Goal: Task Accomplishment & Management: Use online tool/utility

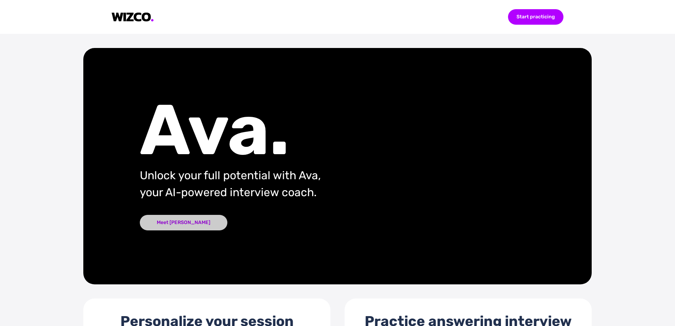
click at [174, 219] on div "Meet [PERSON_NAME]" at bounding box center [184, 223] width 88 height 16
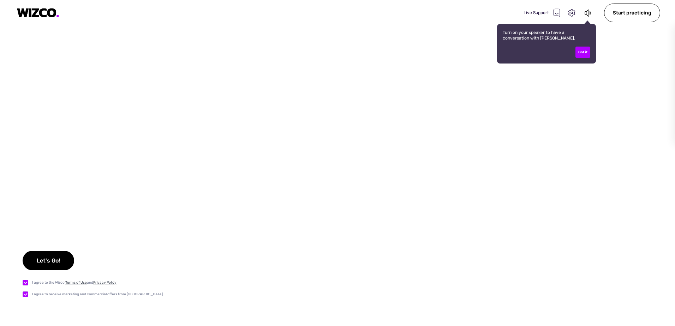
checkbox input "true"
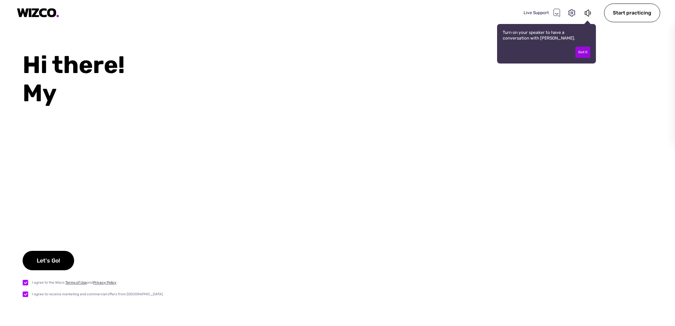
click at [586, 51] on div "Got it" at bounding box center [583, 52] width 15 height 11
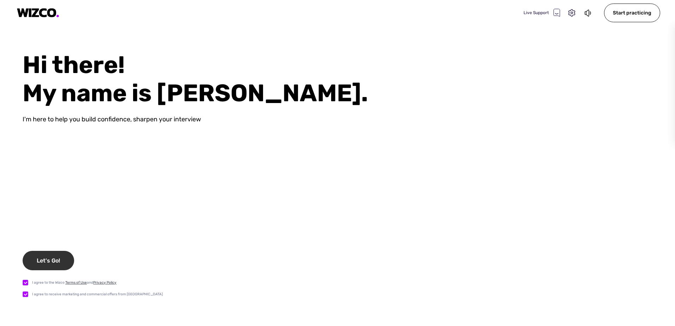
click at [47, 256] on div "Let's Go!" at bounding box center [49, 260] width 52 height 19
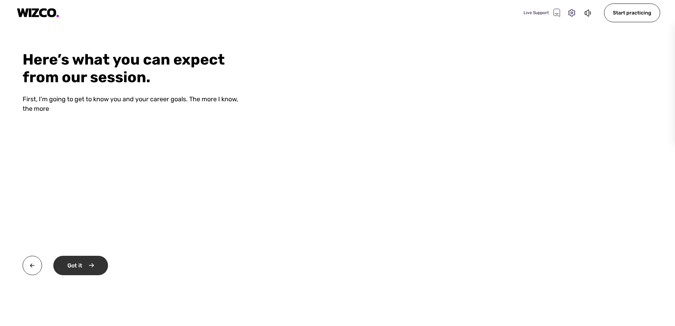
click at [80, 264] on div "Got it" at bounding box center [80, 265] width 55 height 19
click at [74, 265] on div "Okay" at bounding box center [79, 265] width 53 height 19
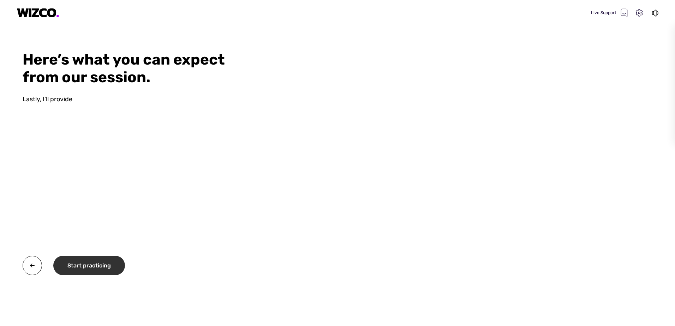
click at [74, 265] on div "Start practicing" at bounding box center [89, 265] width 72 height 19
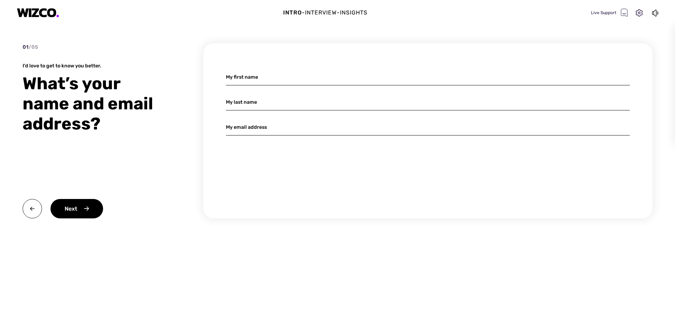
click at [247, 72] on input at bounding box center [428, 77] width 404 height 17
type input "Romy"
type input "[PERSON_NAME]"
type input "[EMAIL_ADDRESS][PERSON_NAME][DOMAIN_NAME]"
drag, startPoint x: 240, startPoint y: 128, endPoint x: 37, endPoint y: 126, distance: 202.1
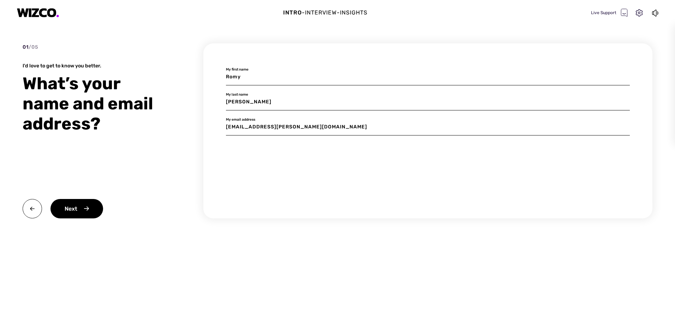
click at [37, 126] on div "01 / 05 I'd love to get to know you better. What’s your name and email address?…" at bounding box center [338, 143] width 630 height 201
type input "[EMAIL_ADDRESS][DOMAIN_NAME]"
click at [76, 210] on div "Next" at bounding box center [77, 208] width 53 height 19
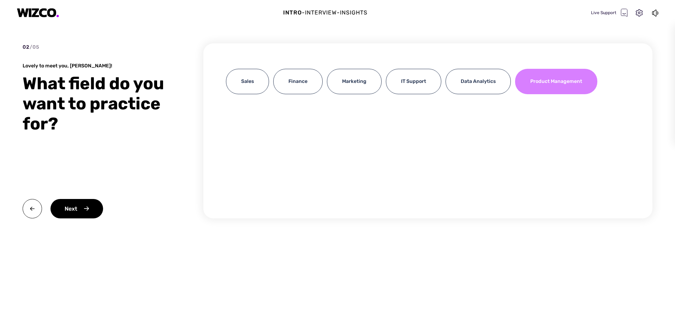
click at [539, 79] on div "Product Management" at bounding box center [556, 81] width 82 height 25
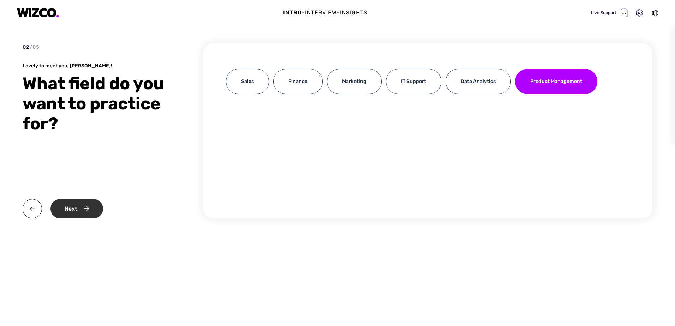
click at [76, 213] on div "Next" at bounding box center [77, 208] width 53 height 19
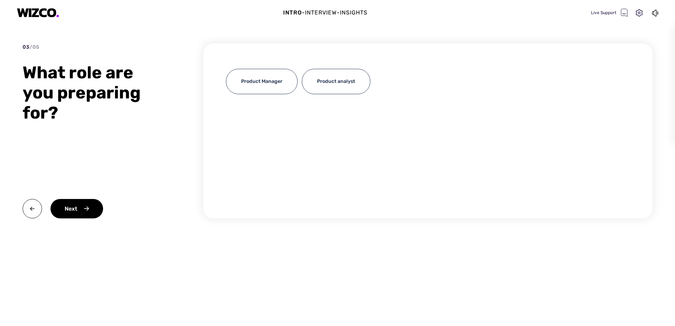
click at [305, 35] on div "Intro - Interview - Insights Live Support 03 / 05 What role are you preparing f…" at bounding box center [337, 163] width 675 height 326
click at [248, 144] on div "Product Manager Product analyst" at bounding box center [427, 130] width 449 height 175
click at [258, 75] on div "Product Manager" at bounding box center [262, 81] width 72 height 25
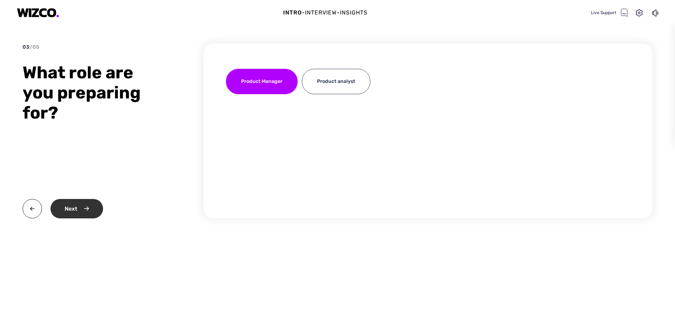
click at [80, 208] on div "Next" at bounding box center [77, 208] width 53 height 19
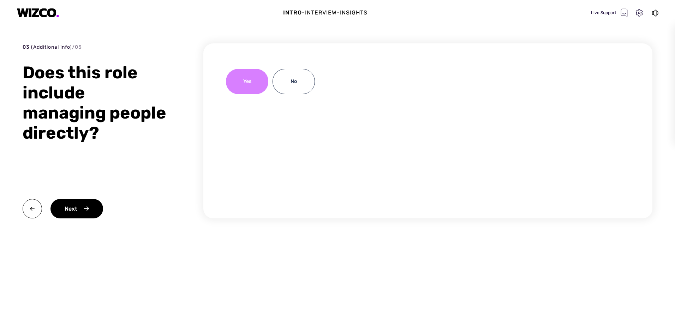
click at [256, 76] on div "Yes" at bounding box center [247, 81] width 42 height 25
click at [88, 207] on div "Next" at bounding box center [77, 208] width 53 height 19
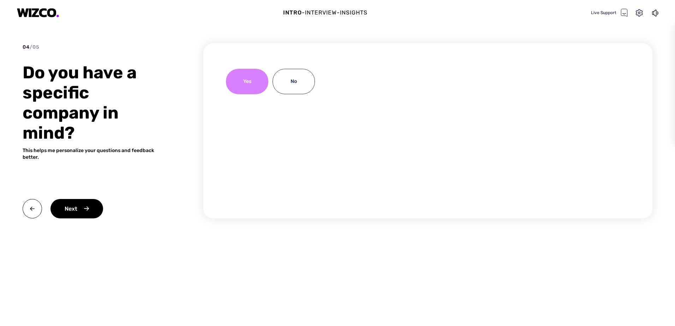
click at [236, 85] on div "Yes" at bounding box center [247, 81] width 42 height 25
click at [78, 217] on div "Next" at bounding box center [77, 208] width 53 height 19
